Goal: Task Accomplishment & Management: Manage account settings

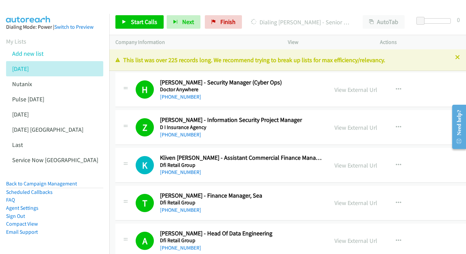
scroll to position [4021, 1]
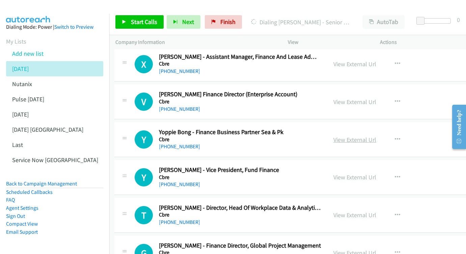
click at [368, 136] on link "View External Url" at bounding box center [354, 140] width 43 height 8
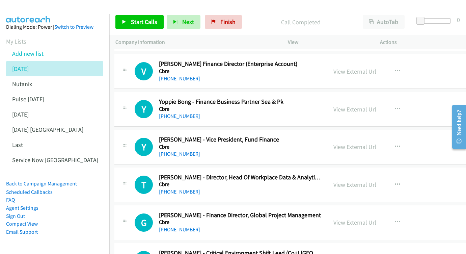
scroll to position [4061, 1]
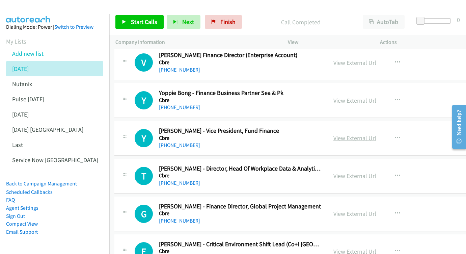
click at [348, 134] on link "View External Url" at bounding box center [354, 138] width 43 height 8
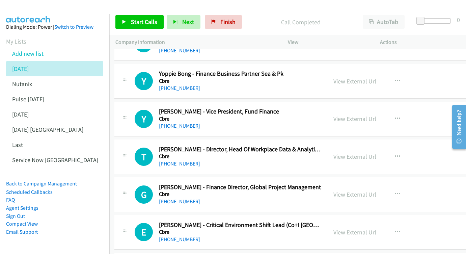
scroll to position [4088, 1]
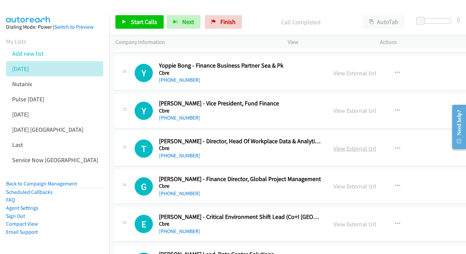
click at [365, 144] on link "View External Url" at bounding box center [354, 148] width 43 height 8
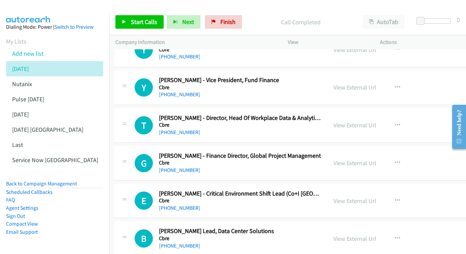
scroll to position [4119, 1]
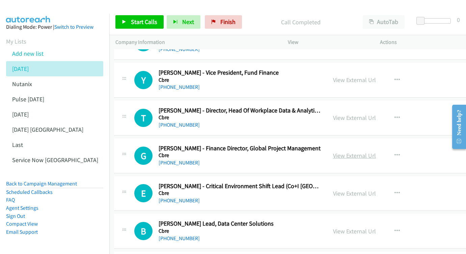
click at [355, 151] on link "View External Url" at bounding box center [354, 155] width 43 height 8
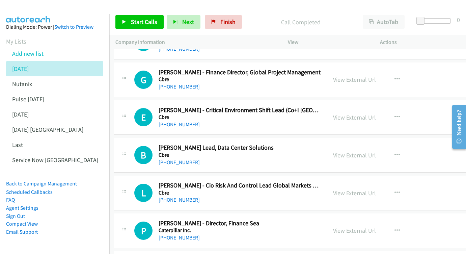
scroll to position [4196, 1]
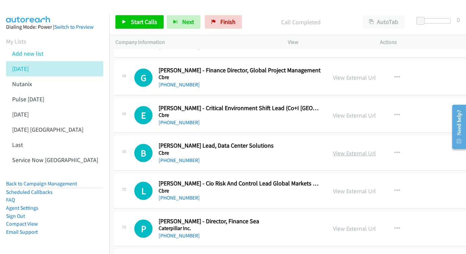
click at [350, 149] on link "View External Url" at bounding box center [354, 153] width 43 height 8
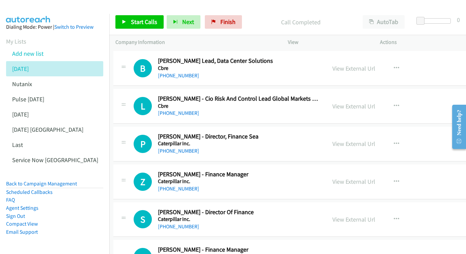
scroll to position [4281, 2]
click at [359, 139] on link "View External Url" at bounding box center [353, 143] width 43 height 8
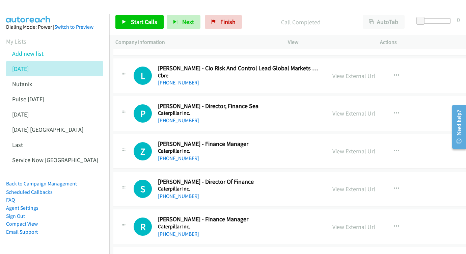
scroll to position [4313, 2]
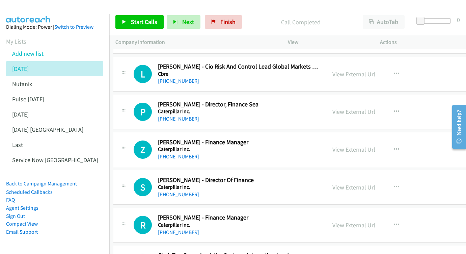
click at [367, 145] on link "View External Url" at bounding box center [353, 149] width 43 height 8
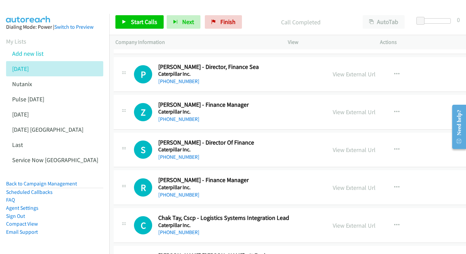
scroll to position [4351, 1]
click at [364, 146] on link "View External Url" at bounding box center [354, 150] width 43 height 8
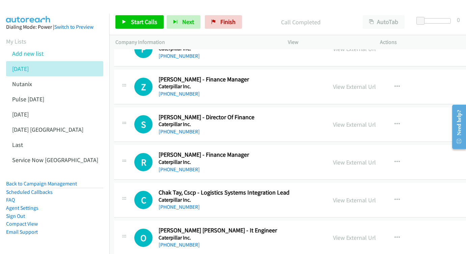
scroll to position [4381, 1]
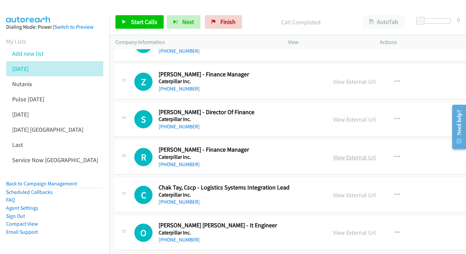
click at [353, 153] on link "View External Url" at bounding box center [354, 157] width 43 height 8
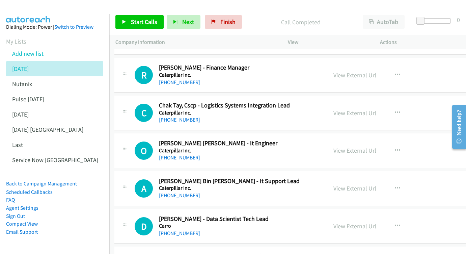
scroll to position [4463, 1]
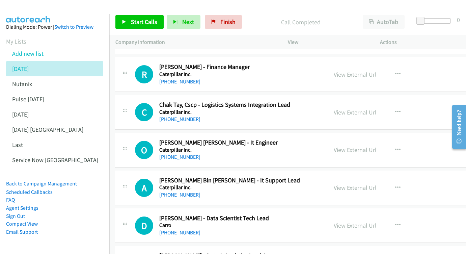
click at [362, 145] on div "View External Url" at bounding box center [354, 149] width 43 height 9
click at [365, 146] on link "View External Url" at bounding box center [354, 150] width 43 height 8
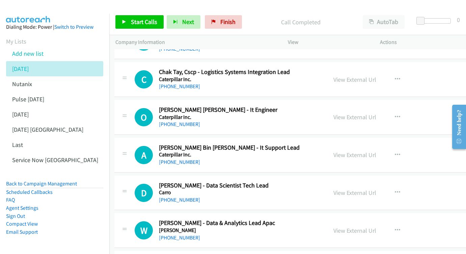
scroll to position [4490, 1]
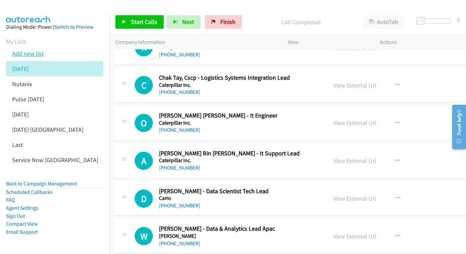
click at [36, 52] on link "Add new list" at bounding box center [27, 54] width 31 height 8
click at [32, 52] on link "Add new list" at bounding box center [27, 54] width 31 height 8
click at [31, 67] on icon at bounding box center [32, 69] width 5 height 5
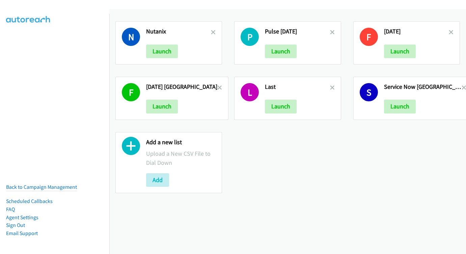
click at [217, 84] on link at bounding box center [219, 88] width 5 height 8
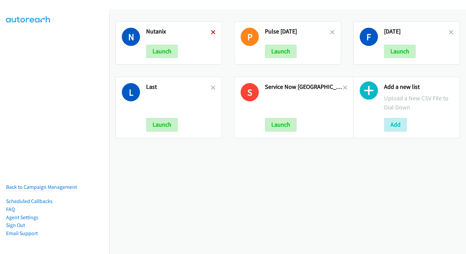
click at [212, 30] on icon at bounding box center [213, 32] width 5 height 5
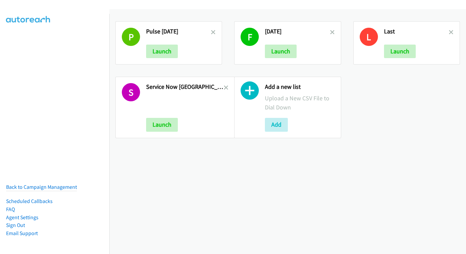
click at [212, 32] on icon at bounding box center [213, 32] width 5 height 5
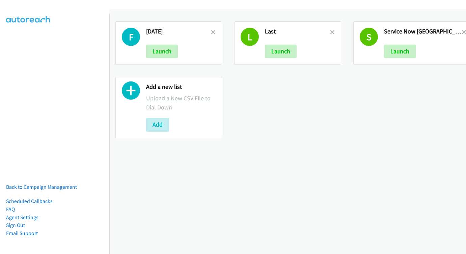
click at [211, 32] on icon at bounding box center [213, 32] width 5 height 5
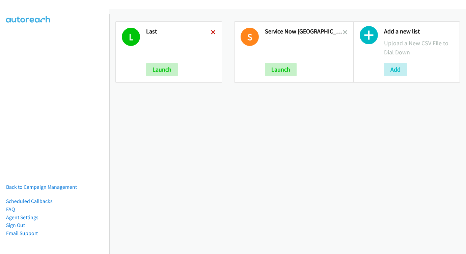
click at [212, 32] on icon at bounding box center [213, 32] width 5 height 5
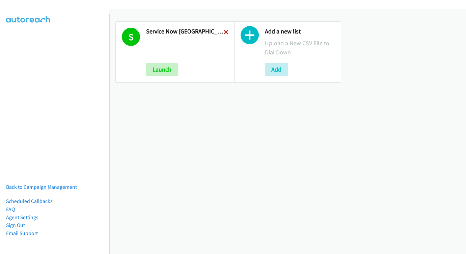
click at [224, 32] on icon at bounding box center [226, 32] width 5 height 5
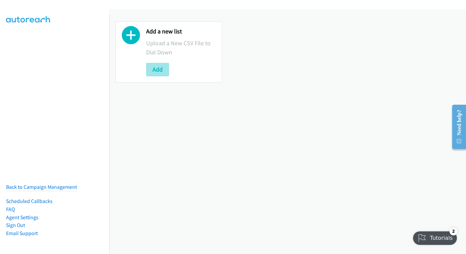
click at [160, 70] on button "Add" at bounding box center [157, 69] width 23 height 13
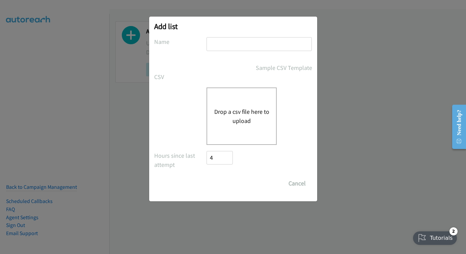
drag, startPoint x: 211, startPoint y: 47, endPoint x: 215, endPoint y: 42, distance: 6.2
click at [211, 47] on input "text" at bounding box center [258, 44] width 105 height 14
type input "august 18"
click at [233, 126] on div "Drop a csv file here to upload" at bounding box center [241, 115] width 70 height 57
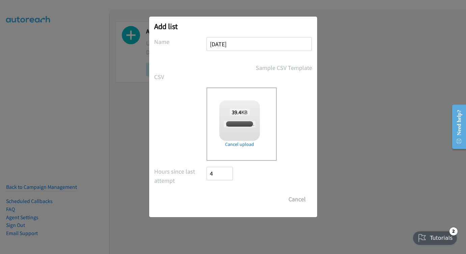
checkbox input "true"
click at [232, 200] on input "Save List" at bounding box center [224, 198] width 35 height 13
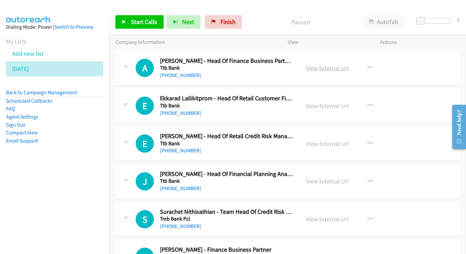
click at [332, 68] on link "View External Url" at bounding box center [327, 68] width 43 height 8
click at [321, 106] on link "View External Url" at bounding box center [327, 106] width 43 height 8
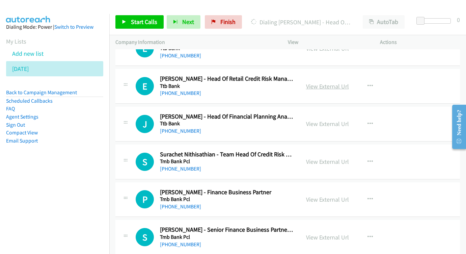
scroll to position [58, 0]
click at [326, 82] on link "View External Url" at bounding box center [327, 86] width 43 height 8
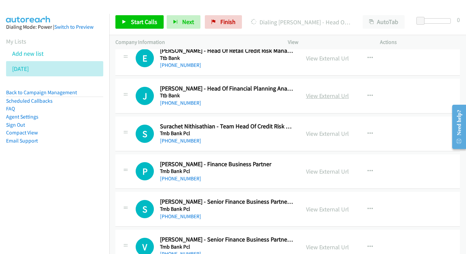
scroll to position [93, 0]
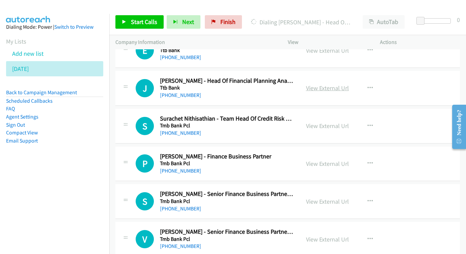
click at [331, 86] on link "View External Url" at bounding box center [327, 88] width 43 height 8
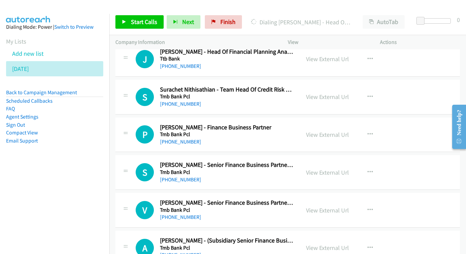
scroll to position [130, 0]
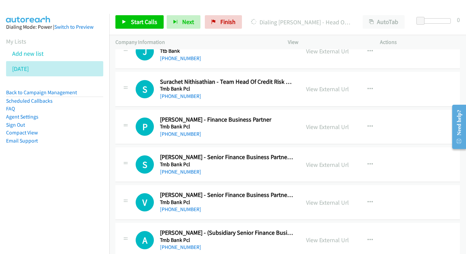
click at [333, 90] on div "View External Url" at bounding box center [327, 88] width 43 height 9
click at [330, 86] on link "View External Url" at bounding box center [327, 89] width 43 height 8
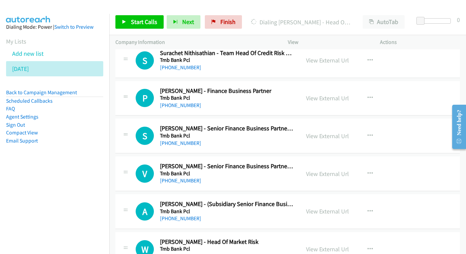
scroll to position [167, 0]
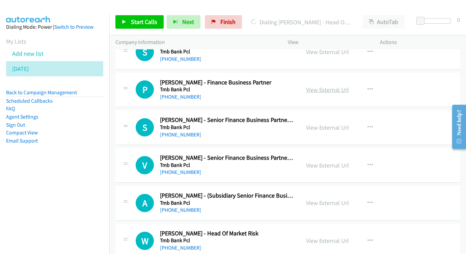
click at [331, 86] on link "View External Url" at bounding box center [327, 90] width 43 height 8
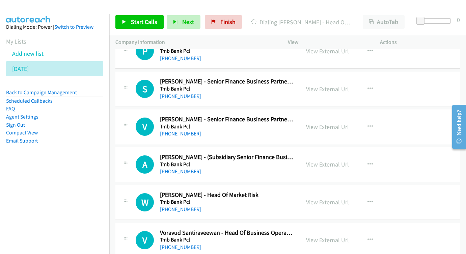
scroll to position [211, 0]
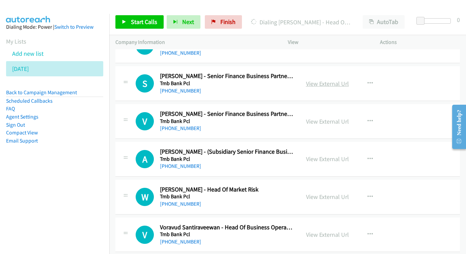
click at [335, 80] on link "View External Url" at bounding box center [327, 84] width 43 height 8
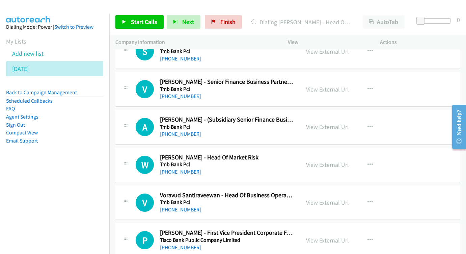
scroll to position [250, 0]
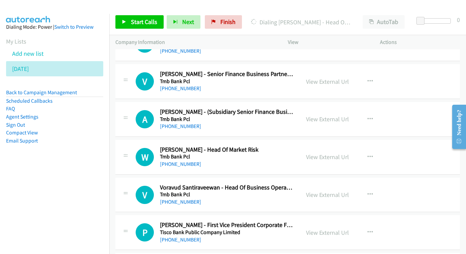
click at [330, 70] on div "View External Url View External Url Schedule/Manage Callback Start Calls Here R…" at bounding box center [349, 81] width 98 height 22
click at [327, 78] on link "View External Url" at bounding box center [327, 82] width 43 height 8
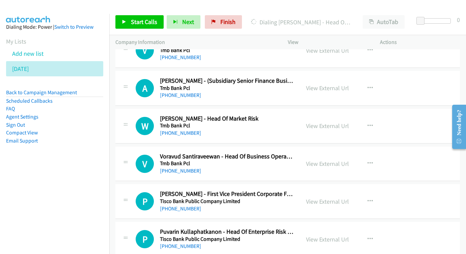
scroll to position [289, 0]
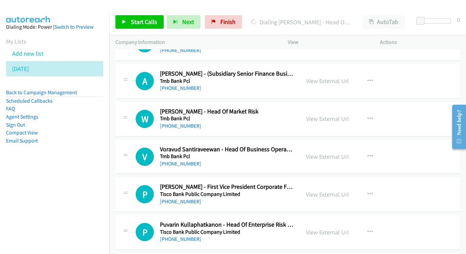
click at [328, 81] on div "View External Url View External Url Schedule/Manage Callback Start Calls Here R…" at bounding box center [349, 81] width 98 height 22
click at [320, 77] on link "View External Url" at bounding box center [327, 81] width 43 height 8
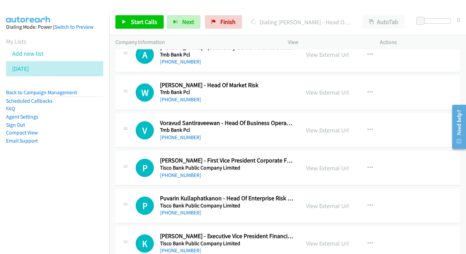
scroll to position [316, 0]
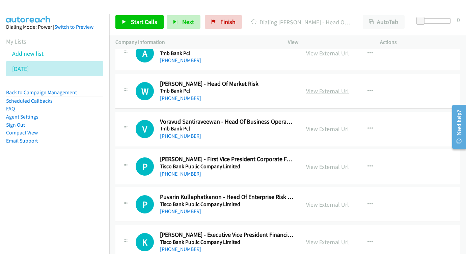
click at [314, 87] on link "View External Url" at bounding box center [327, 91] width 43 height 8
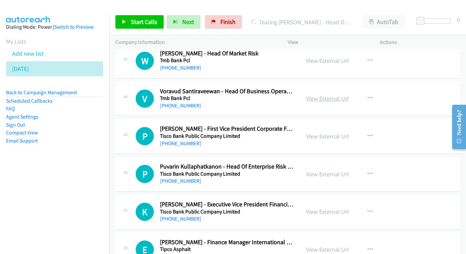
scroll to position [351, 0]
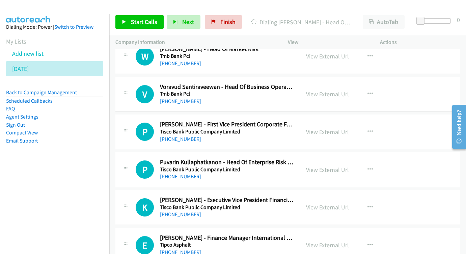
click at [325, 92] on div "View External Url View External Url Schedule/Manage Callback Start Calls Here R…" at bounding box center [349, 94] width 98 height 22
click at [321, 90] on link "View External Url" at bounding box center [327, 94] width 43 height 8
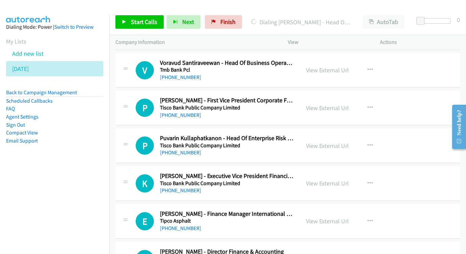
scroll to position [380, 0]
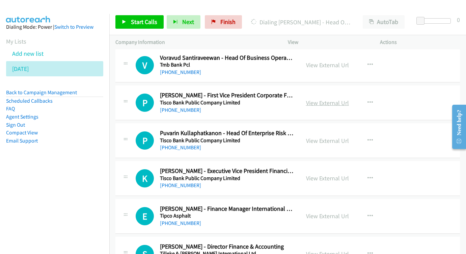
click at [338, 99] on link "View External Url" at bounding box center [327, 103] width 43 height 8
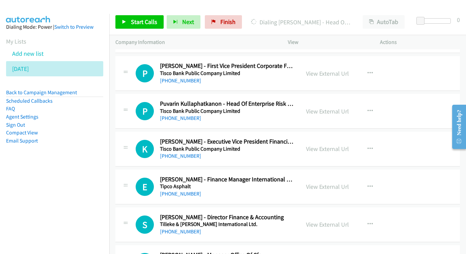
scroll to position [419, 0]
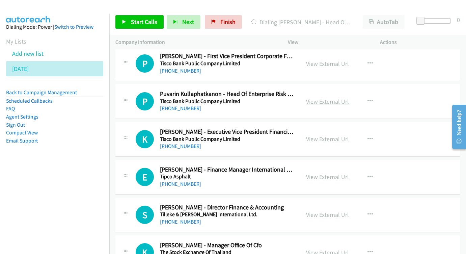
click at [341, 97] on link "View External Url" at bounding box center [327, 101] width 43 height 8
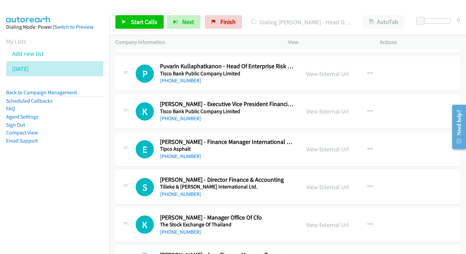
scroll to position [456, 0]
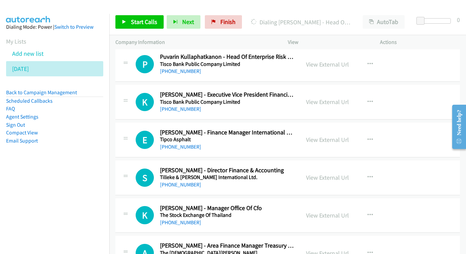
click at [346, 93] on div "View External Url View External Url Schedule/Manage Callback Start Calls Here R…" at bounding box center [349, 102] width 98 height 22
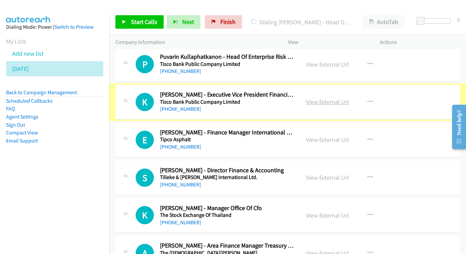
click at [335, 98] on link "View External Url" at bounding box center [327, 102] width 43 height 8
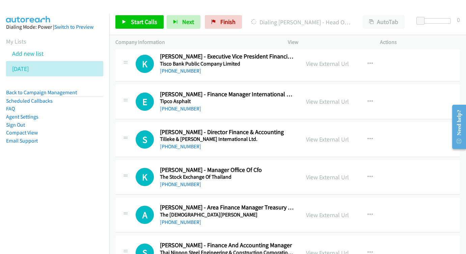
scroll to position [495, 0]
click at [327, 97] on link "View External Url" at bounding box center [327, 101] width 43 height 8
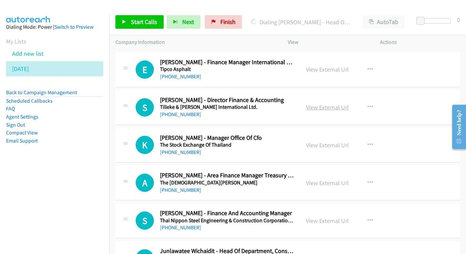
scroll to position [532, 0]
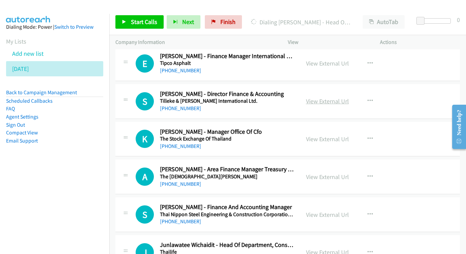
click at [335, 97] on link "View External Url" at bounding box center [327, 101] width 43 height 8
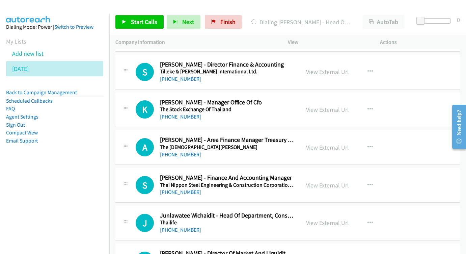
scroll to position [568, 0]
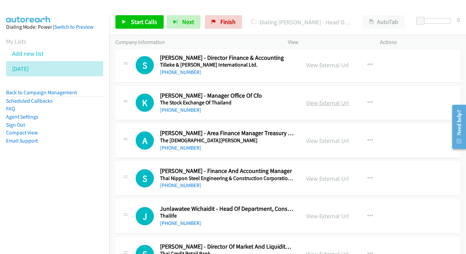
click at [311, 99] on link "View External Url" at bounding box center [327, 103] width 43 height 8
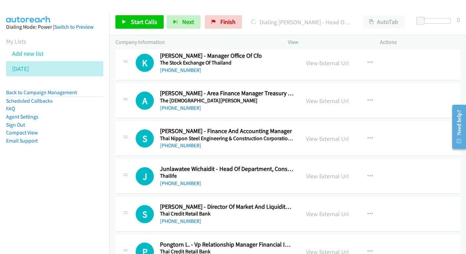
scroll to position [610, 0]
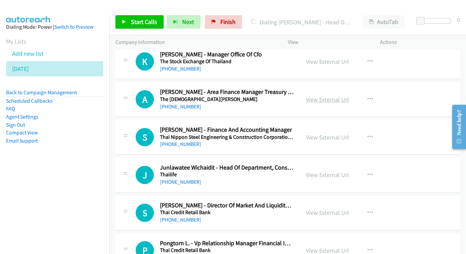
click at [329, 95] on link "View External Url" at bounding box center [327, 99] width 43 height 8
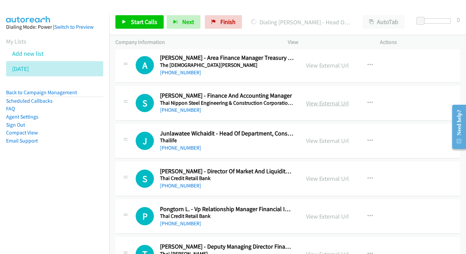
scroll to position [644, 0]
click at [319, 99] on link "View External Url" at bounding box center [327, 103] width 43 height 8
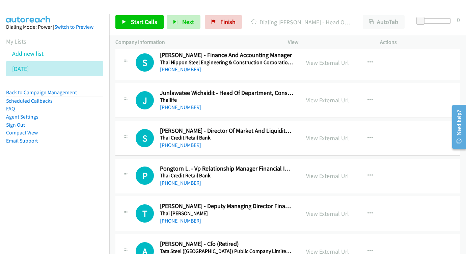
scroll to position [684, 0]
click at [322, 96] on link "View External Url" at bounding box center [327, 100] width 43 height 8
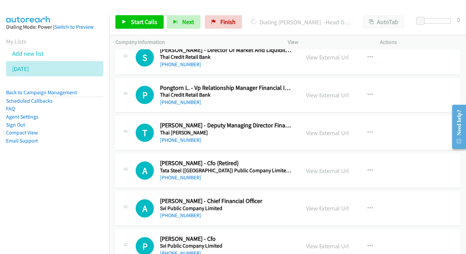
scroll to position [769, 0]
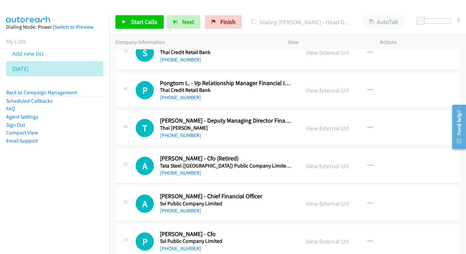
click at [318, 85] on div "View External Url View External Url Schedule/Manage Callback Start Calls Here R…" at bounding box center [349, 90] width 98 height 22
click at [317, 86] on link "View External Url" at bounding box center [327, 90] width 43 height 8
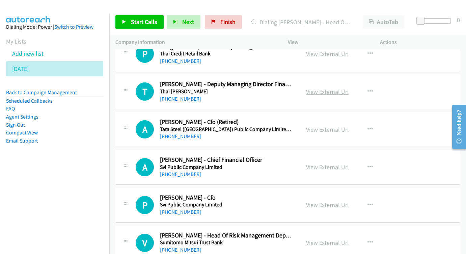
scroll to position [806, 0]
click at [320, 88] on link "View External Url" at bounding box center [327, 92] width 43 height 8
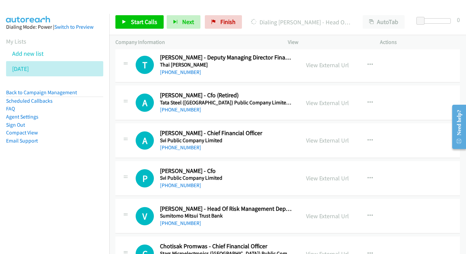
scroll to position [838, 0]
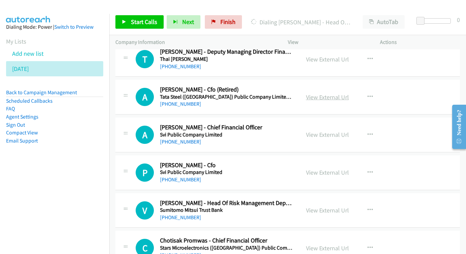
click at [324, 93] on link "View External Url" at bounding box center [327, 97] width 43 height 8
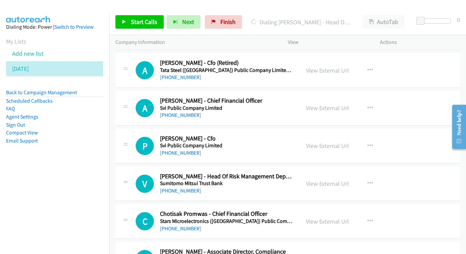
scroll to position [873, 0]
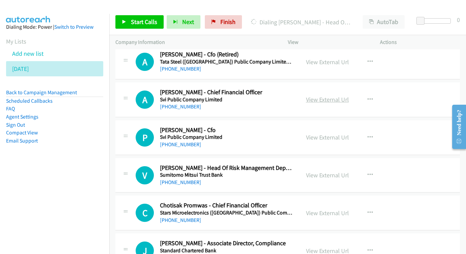
click at [323, 95] on link "View External Url" at bounding box center [327, 99] width 43 height 8
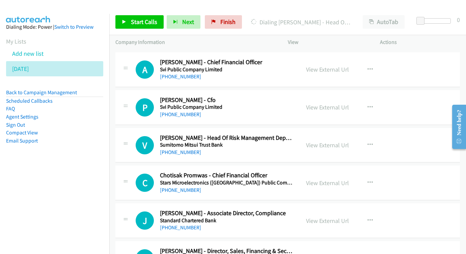
scroll to position [904, 0]
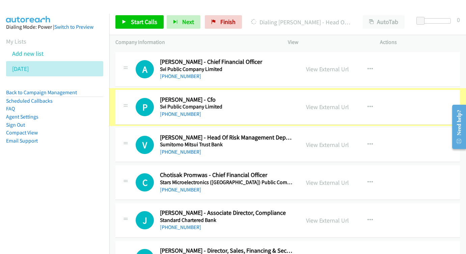
click at [334, 96] on div "View External Url View External Url Schedule/Manage Callback Start Calls Here R…" at bounding box center [349, 107] width 98 height 22
click at [325, 102] on div "View External Url" at bounding box center [327, 106] width 43 height 9
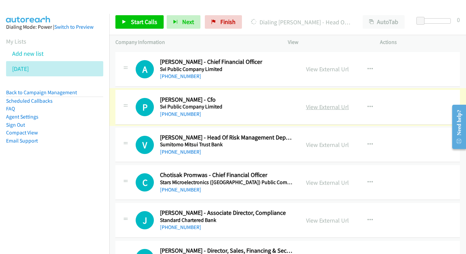
click at [318, 103] on link "View External Url" at bounding box center [327, 107] width 43 height 8
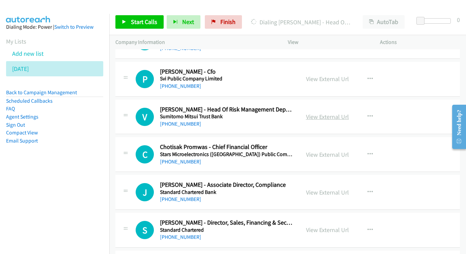
scroll to position [943, 0]
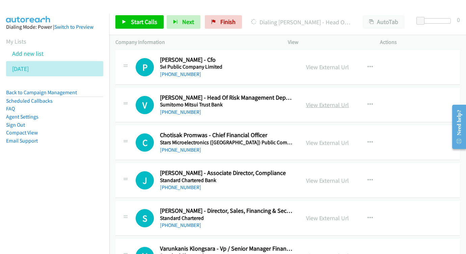
click at [314, 101] on link "View External Url" at bounding box center [327, 105] width 43 height 8
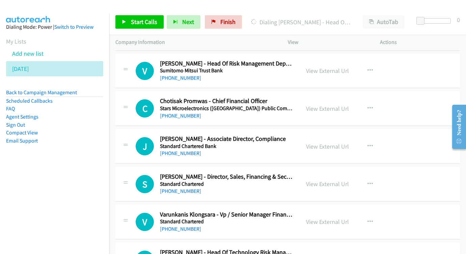
scroll to position [991, 0]
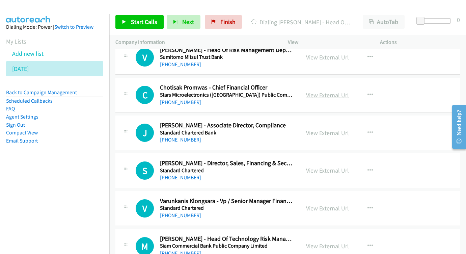
click at [331, 91] on link "View External Url" at bounding box center [327, 95] width 43 height 8
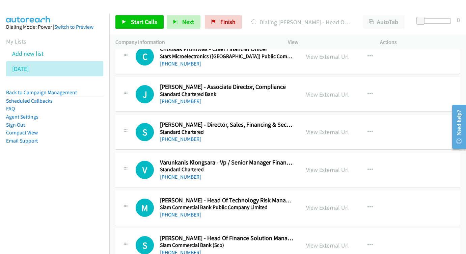
scroll to position [1029, 0]
click at [319, 91] on link "View External Url" at bounding box center [327, 95] width 43 height 8
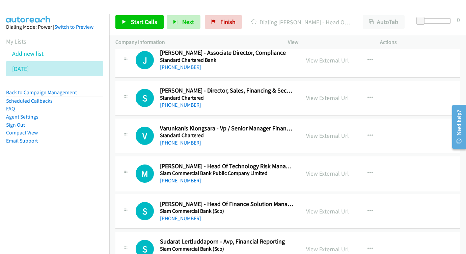
scroll to position [1073, 0]
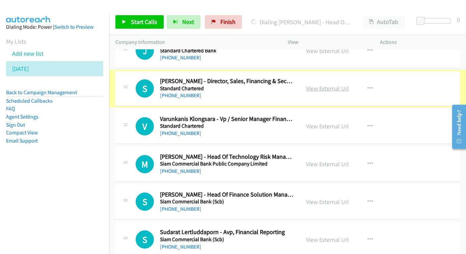
click at [334, 84] on link "View External Url" at bounding box center [327, 88] width 43 height 8
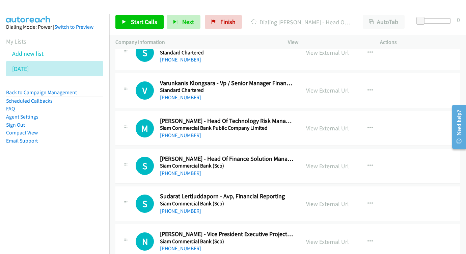
scroll to position [1108, 0]
click at [327, 87] on link "View External Url" at bounding box center [327, 91] width 43 height 8
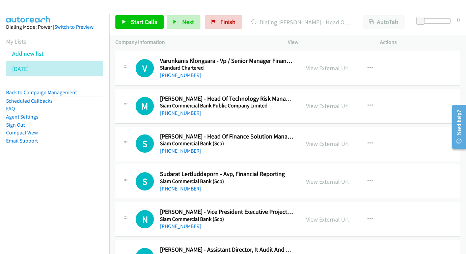
scroll to position [1135, 0]
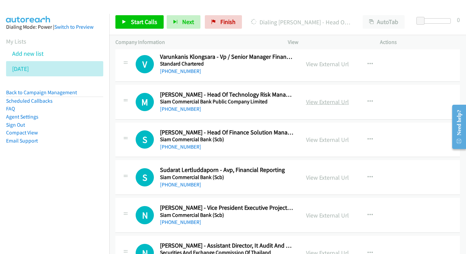
click at [322, 98] on link "View External Url" at bounding box center [327, 102] width 43 height 8
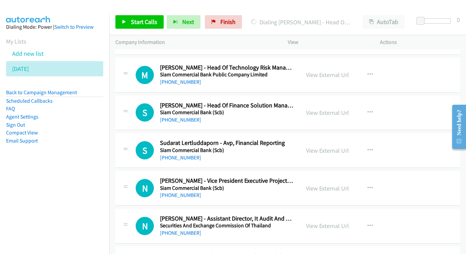
scroll to position [1169, 0]
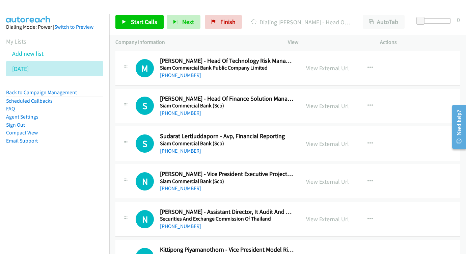
click at [319, 95] on div "View External Url View External Url Schedule/Manage Callback Start Calls Here R…" at bounding box center [349, 106] width 98 height 22
click at [322, 102] on link "View External Url" at bounding box center [327, 106] width 43 height 8
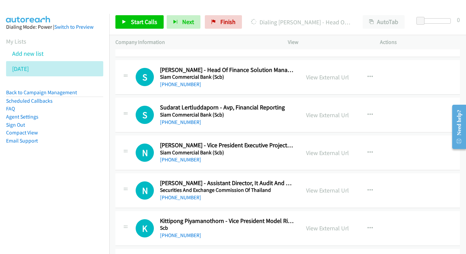
scroll to position [1206, 0]
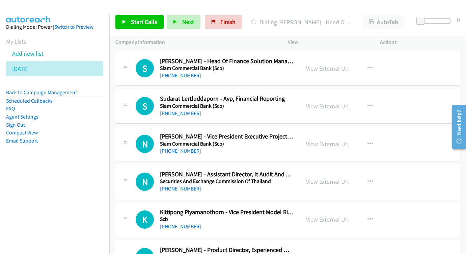
click at [329, 102] on link "View External Url" at bounding box center [327, 106] width 43 height 8
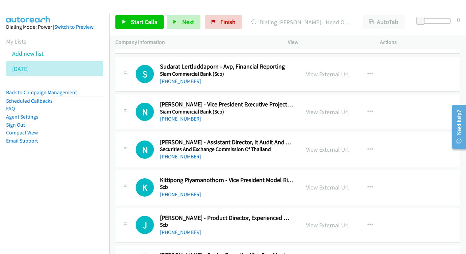
scroll to position [1241, 0]
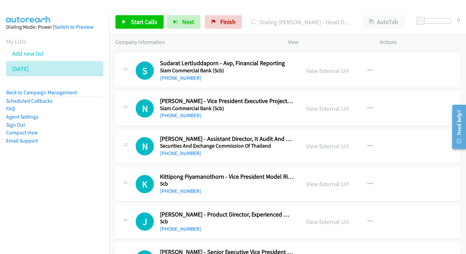
click at [313, 97] on div "View External Url View External Url Schedule/Manage Callback Start Calls Here R…" at bounding box center [349, 108] width 98 height 22
click at [316, 105] on link "View External Url" at bounding box center [327, 109] width 43 height 8
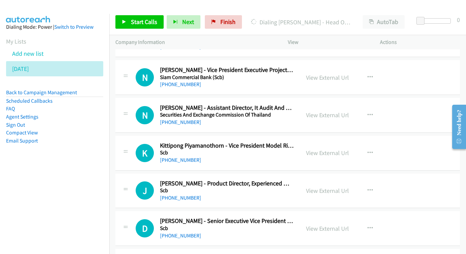
scroll to position [1273, 0]
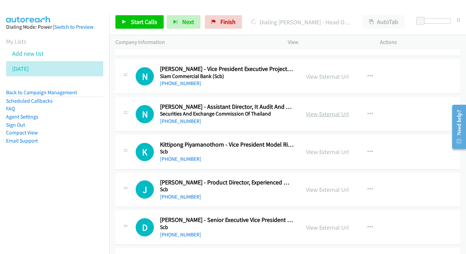
click at [324, 110] on link "View External Url" at bounding box center [327, 114] width 43 height 8
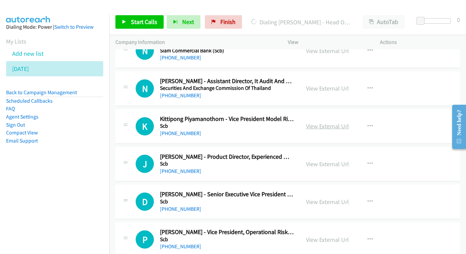
scroll to position [1316, 0]
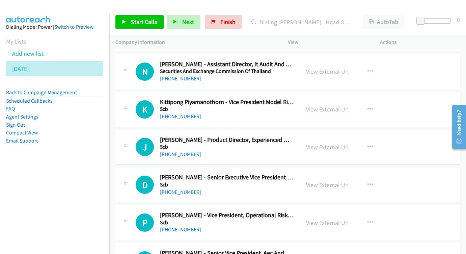
click at [328, 105] on link "View External Url" at bounding box center [327, 109] width 43 height 8
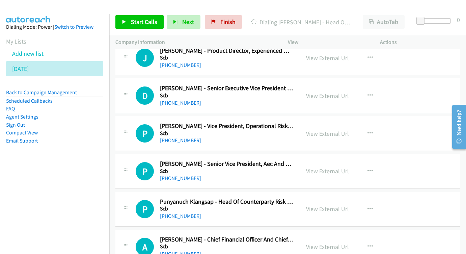
scroll to position [1406, 0]
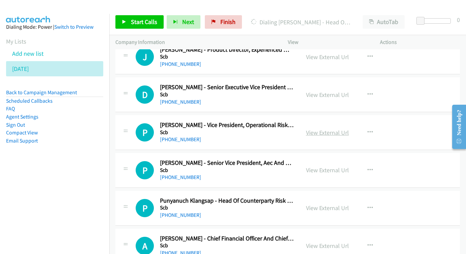
click at [321, 128] on link "View External Url" at bounding box center [327, 132] width 43 height 8
click at [323, 91] on link "View External Url" at bounding box center [327, 95] width 43 height 8
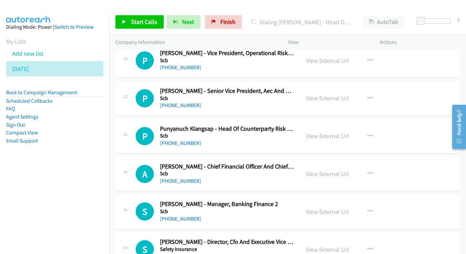
scroll to position [1481, 0]
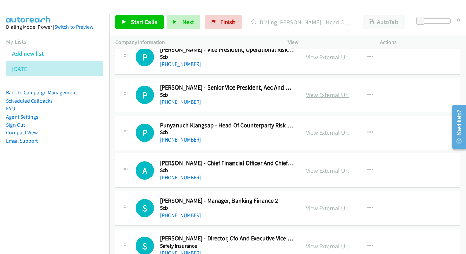
click at [318, 91] on link "View External Url" at bounding box center [327, 95] width 43 height 8
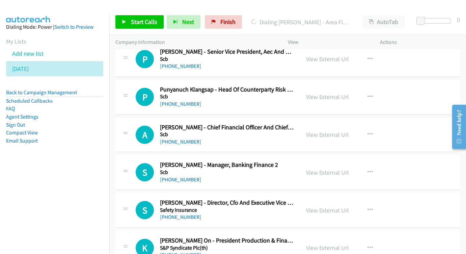
scroll to position [1517, 0]
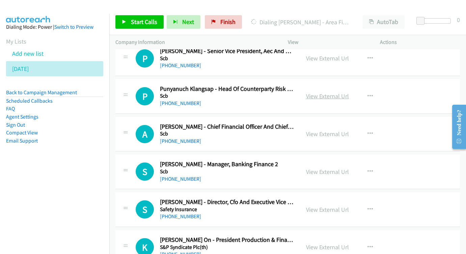
click at [324, 92] on link "View External Url" at bounding box center [327, 96] width 43 height 8
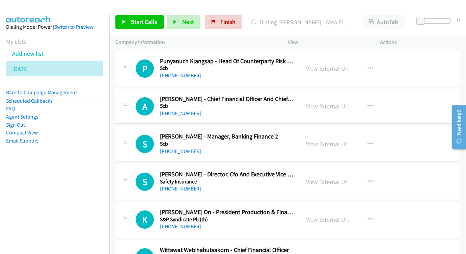
scroll to position [1551, 0]
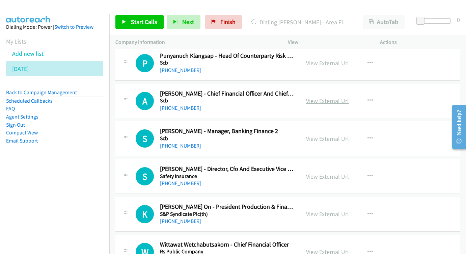
click at [338, 97] on link "View External Url" at bounding box center [327, 101] width 43 height 8
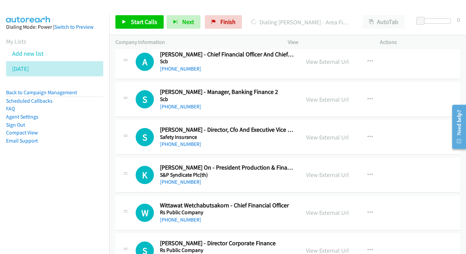
scroll to position [1590, 0]
click at [316, 88] on div "View External Url View External Url Schedule/Manage Callback Start Calls Here R…" at bounding box center [349, 99] width 98 height 22
click at [333, 88] on div "View External Url View External Url Schedule/Manage Callback Start Calls Here R…" at bounding box center [349, 99] width 98 height 22
click at [329, 95] on link "View External Url" at bounding box center [327, 99] width 43 height 8
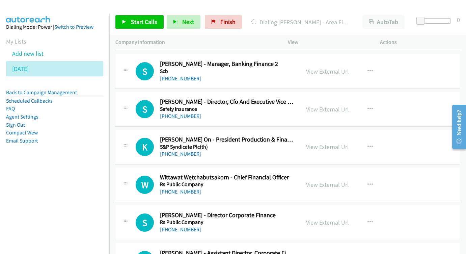
scroll to position [1618, 0]
click at [317, 105] on link "View External Url" at bounding box center [327, 109] width 43 height 8
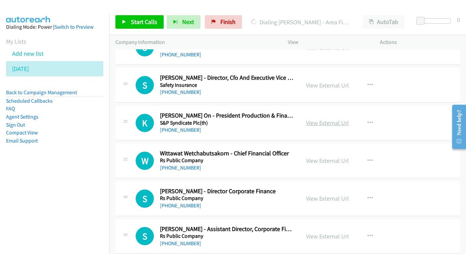
scroll to position [1642, 0]
click at [326, 118] on link "View External Url" at bounding box center [327, 122] width 43 height 8
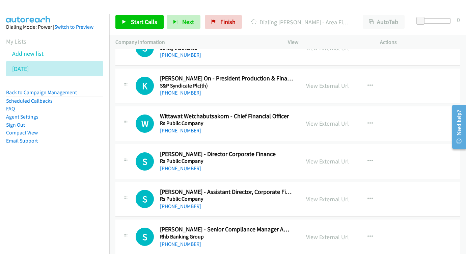
scroll to position [1679, 0]
click at [324, 118] on div "View External Url" at bounding box center [327, 122] width 43 height 9
